Goal: Task Accomplishment & Management: Use online tool/utility

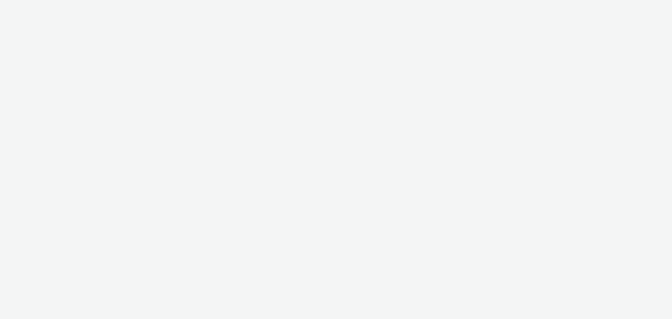
select select "2c2881b8-a35e-4ab4-afa0-3ba52d3fbcb3"
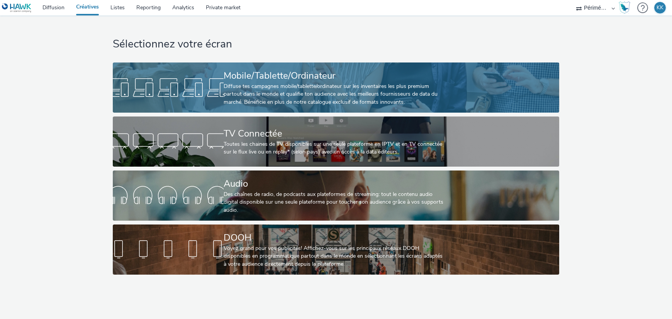
click at [270, 89] on div "Diffuse tes campagnes mobile/tablette/ordinateur sur les inventaires les plus p…" at bounding box center [335, 95] width 222 height 24
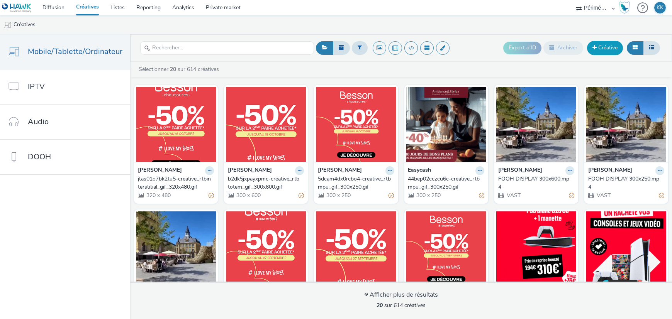
click at [604, 44] on link "Créative" at bounding box center [605, 48] width 36 height 14
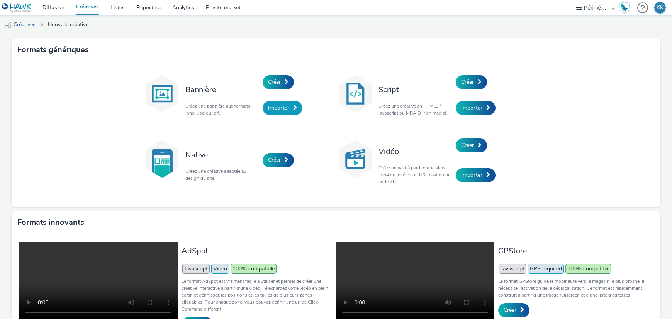
click at [268, 108] on span "Importer" at bounding box center [278, 107] width 21 height 7
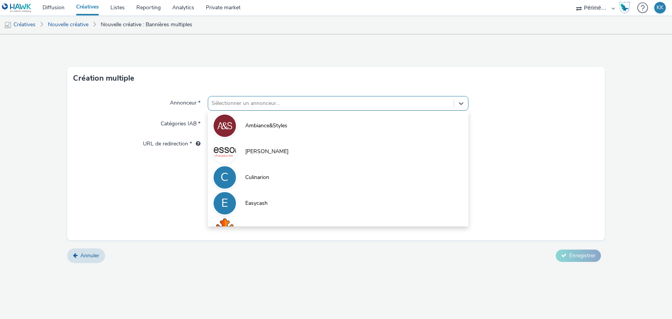
click at [251, 105] on div at bounding box center [331, 103] width 238 height 9
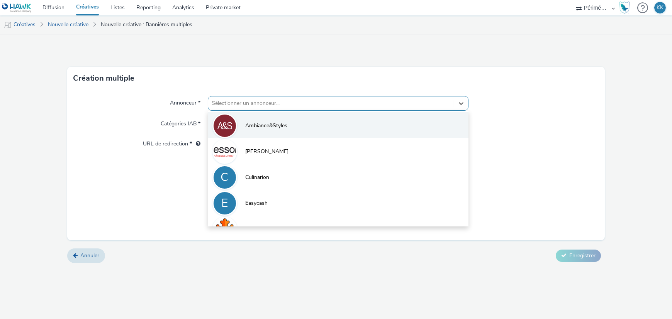
click at [275, 129] on span "Ambiance&Styles" at bounding box center [267, 126] width 42 height 8
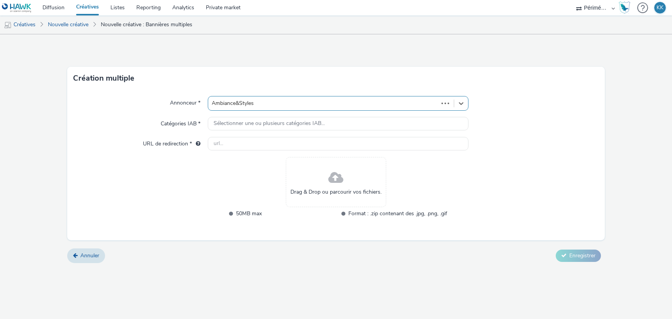
type input "[URL][DOMAIN_NAME]"
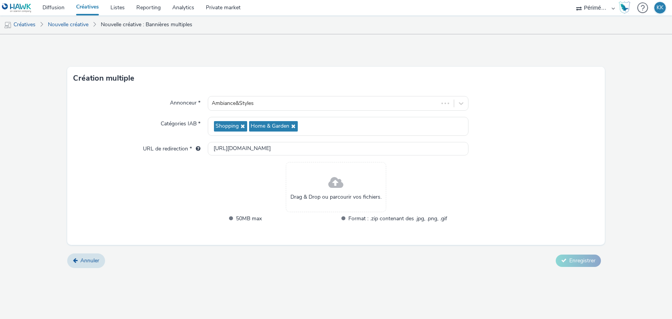
click at [324, 196] on span "Drag & Drop ou parcourir vos fichiers." at bounding box center [335, 197] width 91 height 8
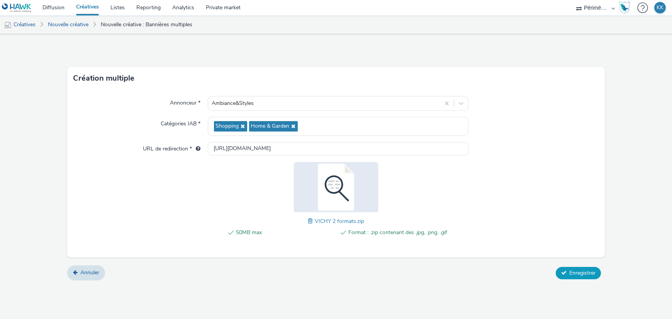
click at [585, 271] on span "Enregistrer" at bounding box center [582, 272] width 26 height 7
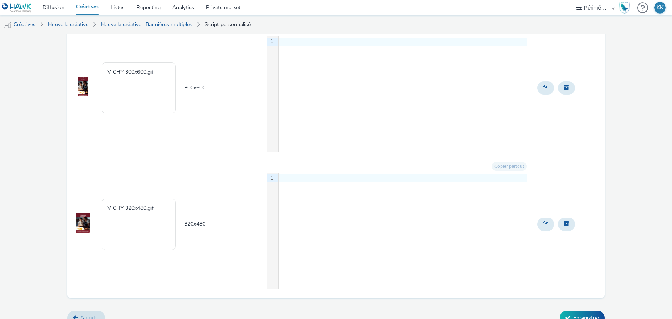
scroll to position [110, 0]
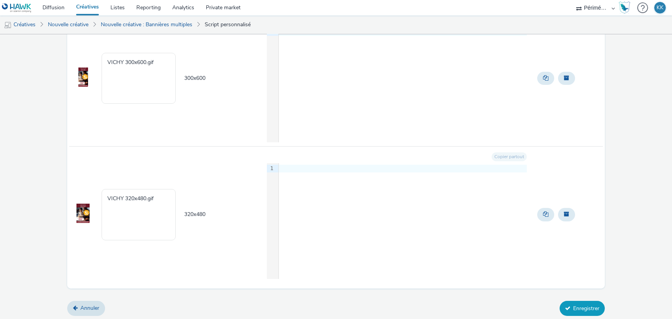
click at [582, 305] on button "Enregistrer" at bounding box center [581, 308] width 45 height 15
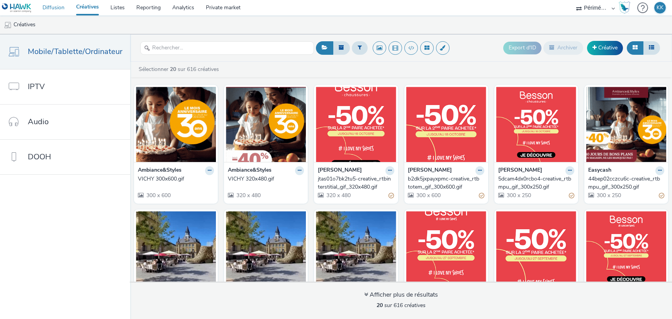
click at [58, 5] on link "Diffusion" at bounding box center [54, 7] width 34 height 15
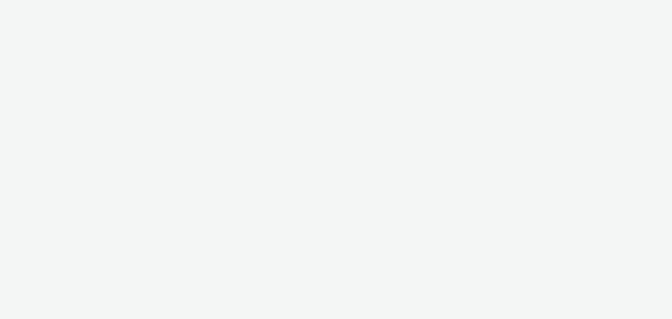
select select "2c2881b8-a35e-4ab4-afa0-3ba52d3fbcb3"
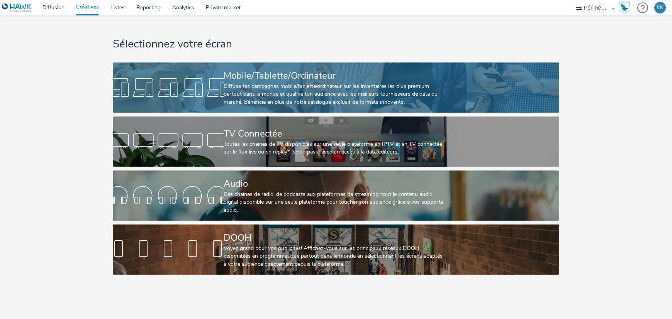
click at [256, 83] on div "Diffuse tes campagnes mobile/tablette/ordinateur sur les inventaires les plus p…" at bounding box center [335, 95] width 222 height 24
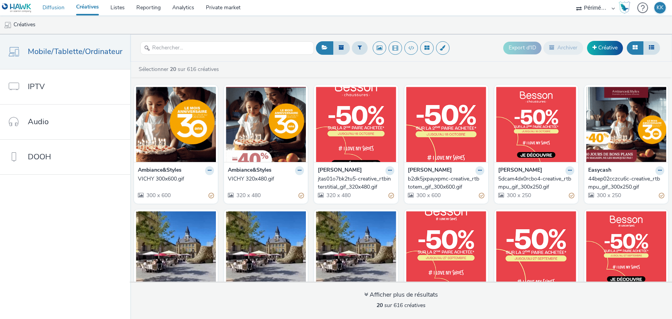
click at [58, 4] on link "Diffusion" at bounding box center [54, 7] width 34 height 15
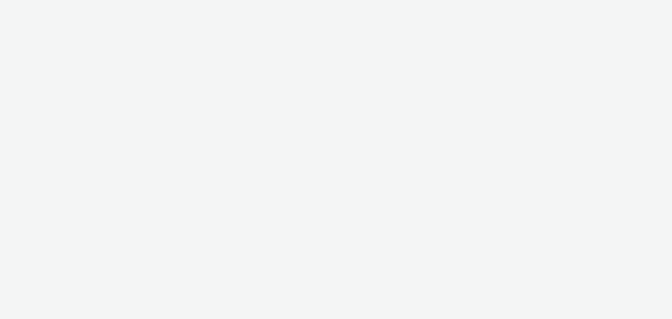
select select "2c2881b8-a35e-4ab4-afa0-3ba52d3fbcb3"
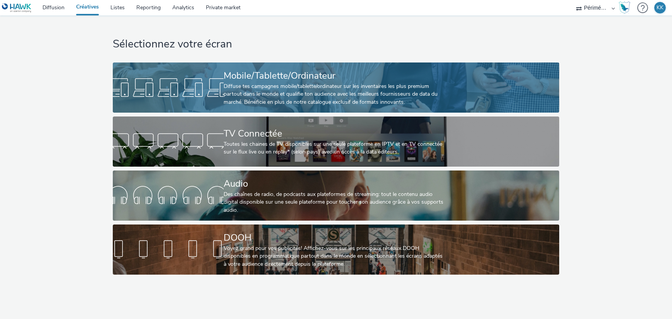
click at [284, 84] on div "Diffuse tes campagnes mobile/tablette/ordinateur sur les inventaires les plus p…" at bounding box center [335, 95] width 222 height 24
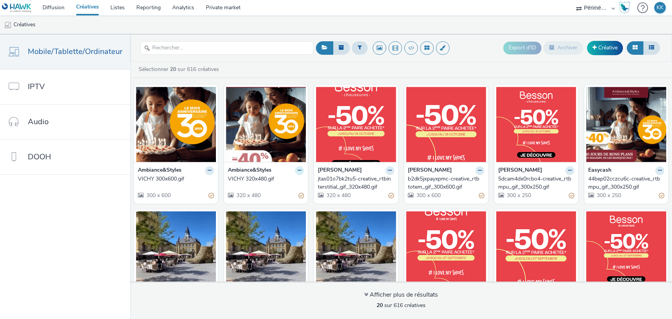
click at [298, 170] on icon at bounding box center [299, 170] width 3 height 5
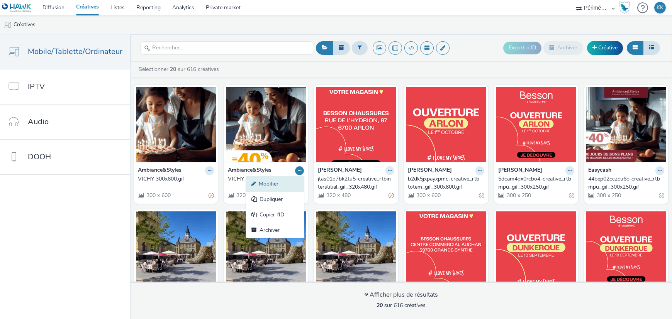
click at [281, 181] on link "Modifier" at bounding box center [275, 183] width 58 height 15
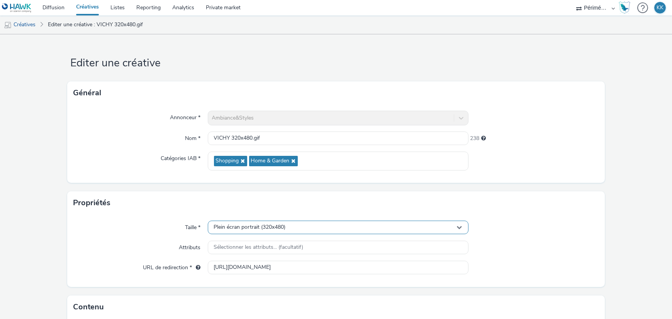
scroll to position [103, 0]
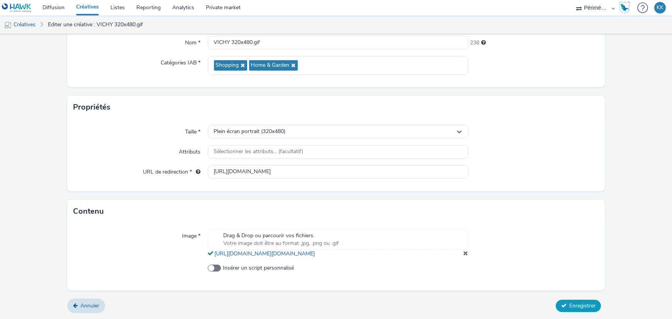
click at [569, 306] on span "Enregistrer" at bounding box center [582, 305] width 26 height 7
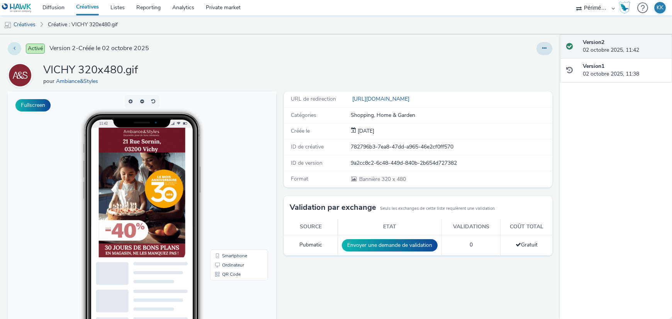
click at [14, 48] on icon at bounding box center [15, 48] width 2 height 5
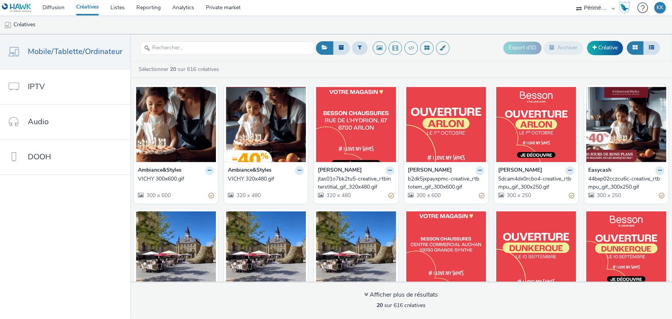
click at [209, 173] on button at bounding box center [209, 170] width 9 height 9
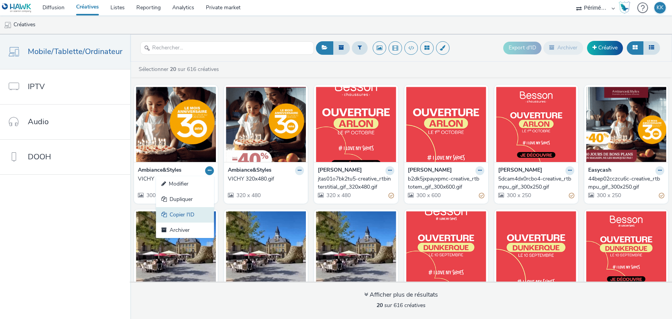
click at [181, 215] on link "Copier l'ID" at bounding box center [185, 214] width 58 height 15
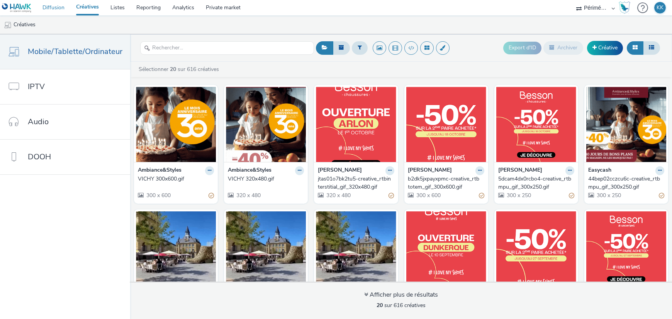
click at [54, 6] on link "Diffusion" at bounding box center [54, 7] width 34 height 15
